Goal: Transaction & Acquisition: Purchase product/service

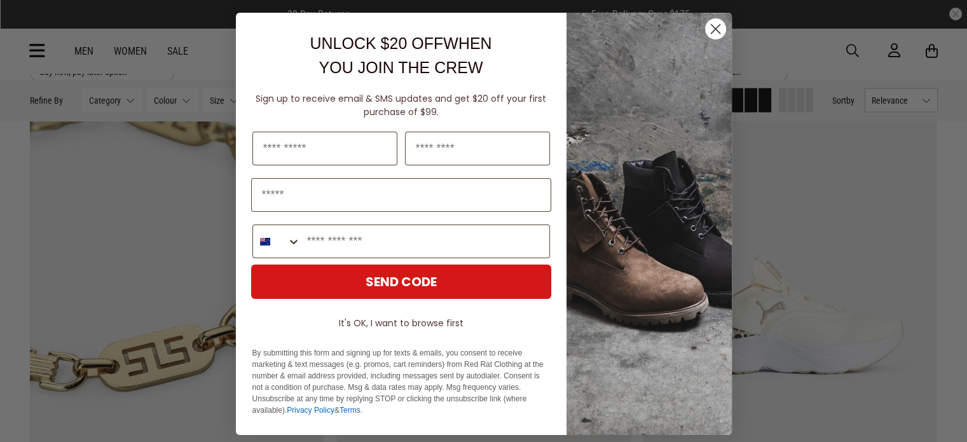
scroll to position [2967, 0]
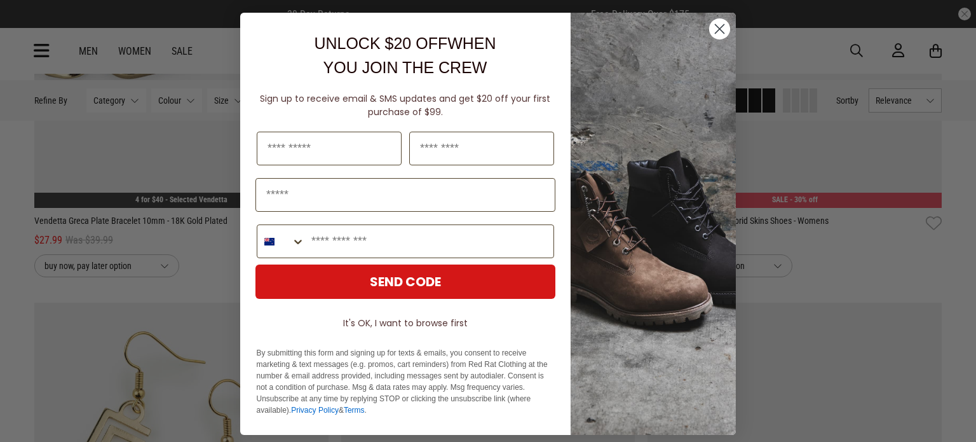
drag, startPoint x: 973, startPoint y: 72, endPoint x: 976, endPoint y: 301, distance: 228.9
click at [716, 32] on icon "Close dialog" at bounding box center [720, 29] width 9 height 9
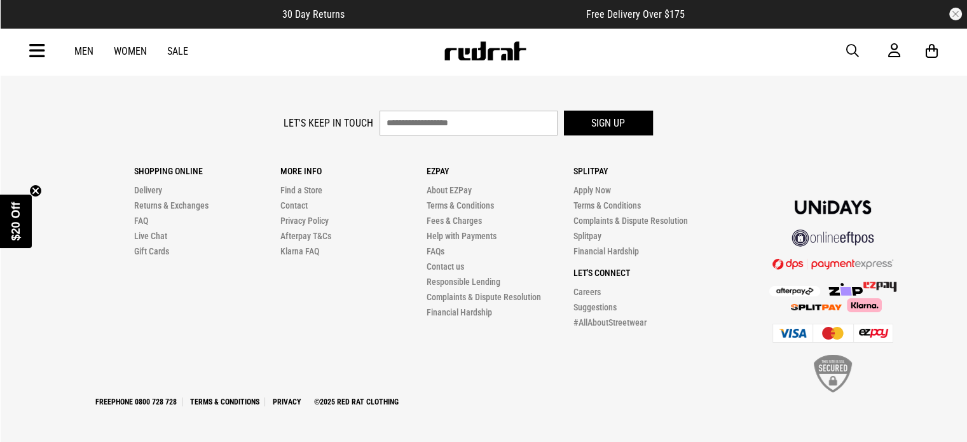
scroll to position [4523, 0]
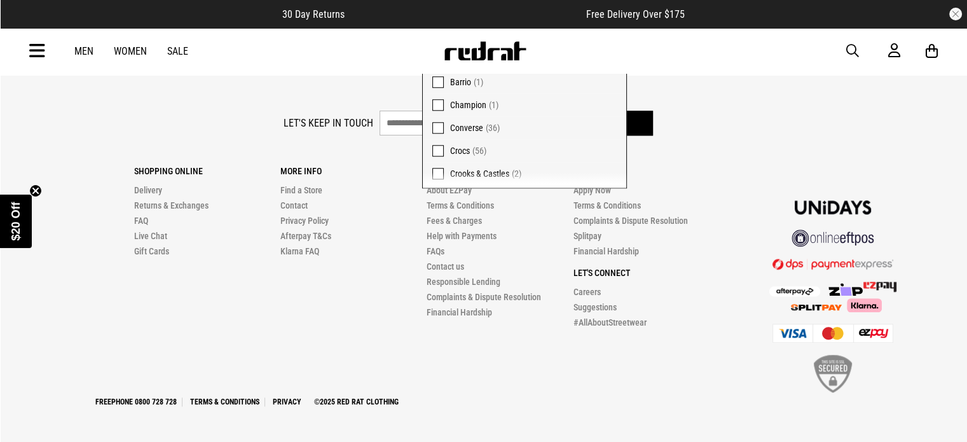
click at [444, 42] on span at bounding box center [437, 36] width 11 height 11
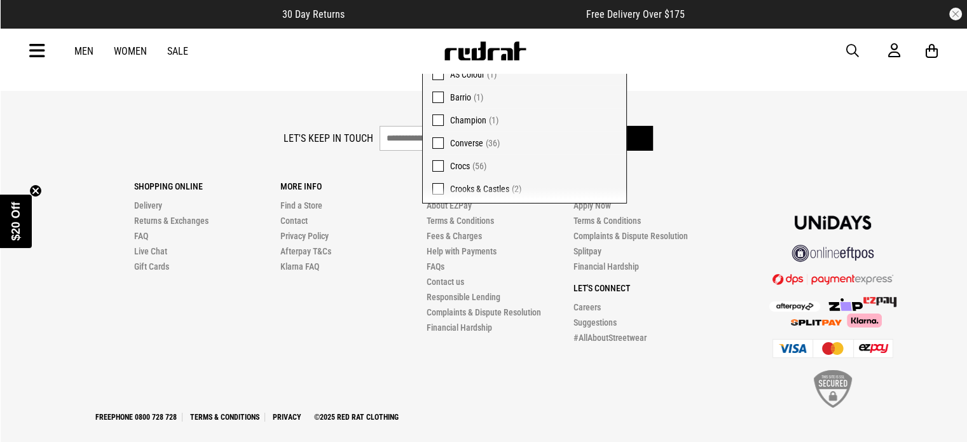
scroll to position [4033, 0]
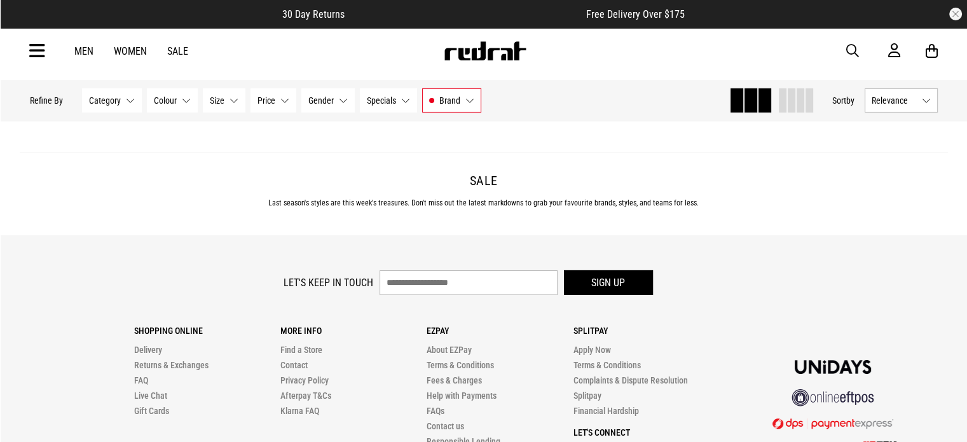
scroll to position [4320, 0]
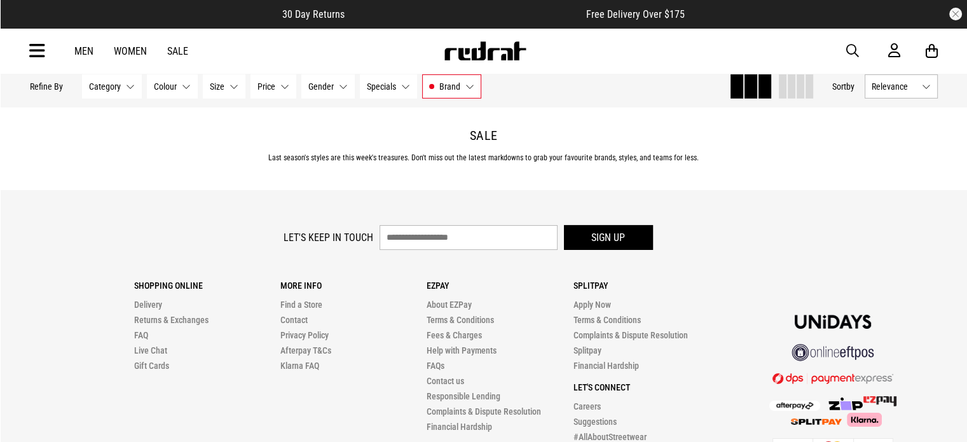
click at [516, 66] on link "Load More" at bounding box center [483, 51] width 90 height 31
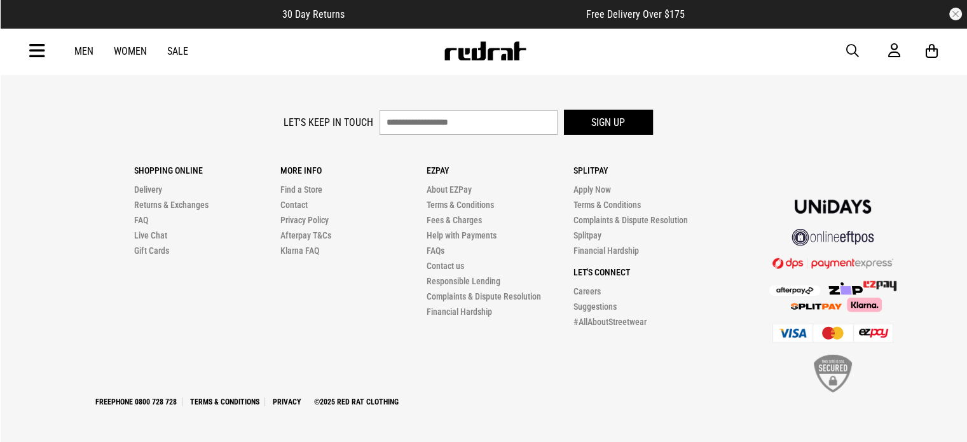
scroll to position [8958, 0]
